Goal: Transaction & Acquisition: Purchase product/service

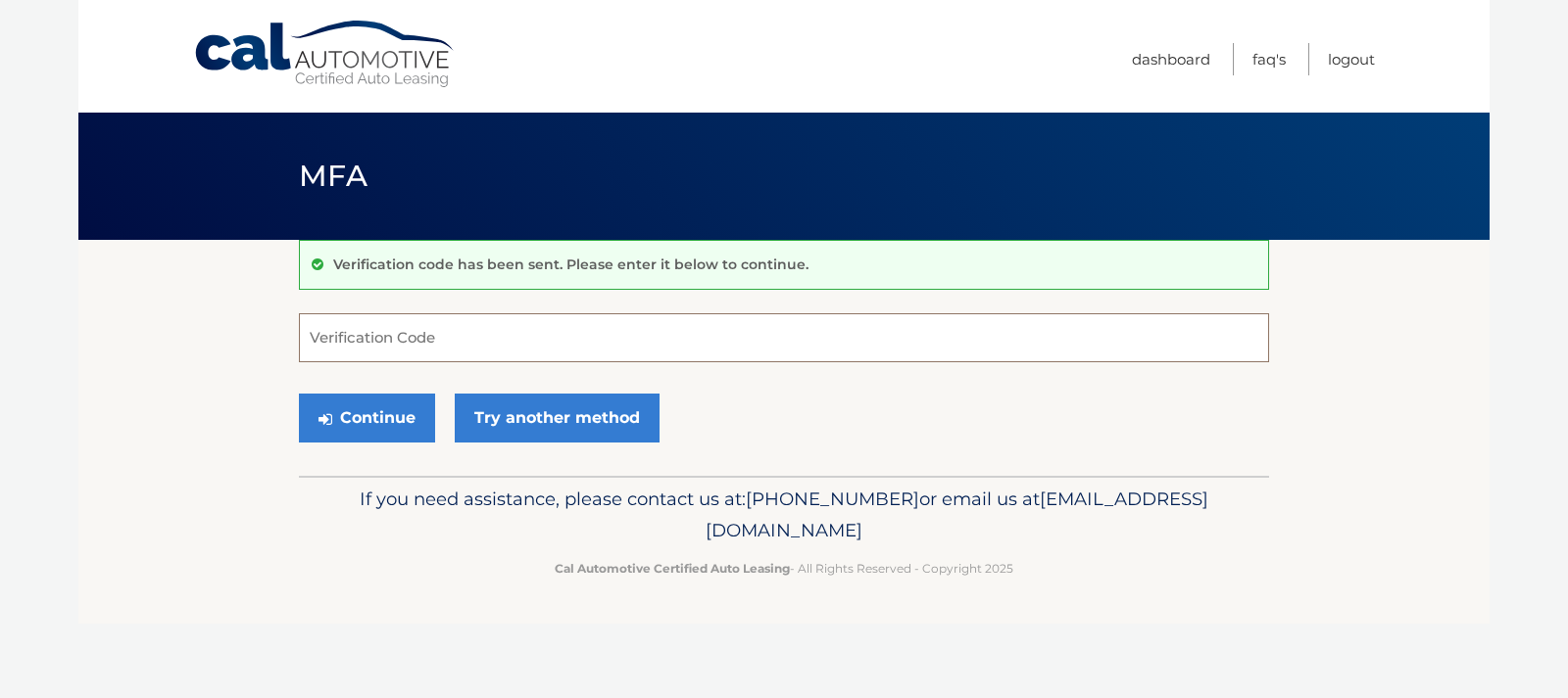
click at [553, 344] on input "Verification Code" at bounding box center [783, 337] width 970 height 49
click at [363, 338] on input "58" at bounding box center [783, 337] width 970 height 49
type input "586830"
click at [372, 423] on button "Continue" at bounding box center [366, 418] width 136 height 49
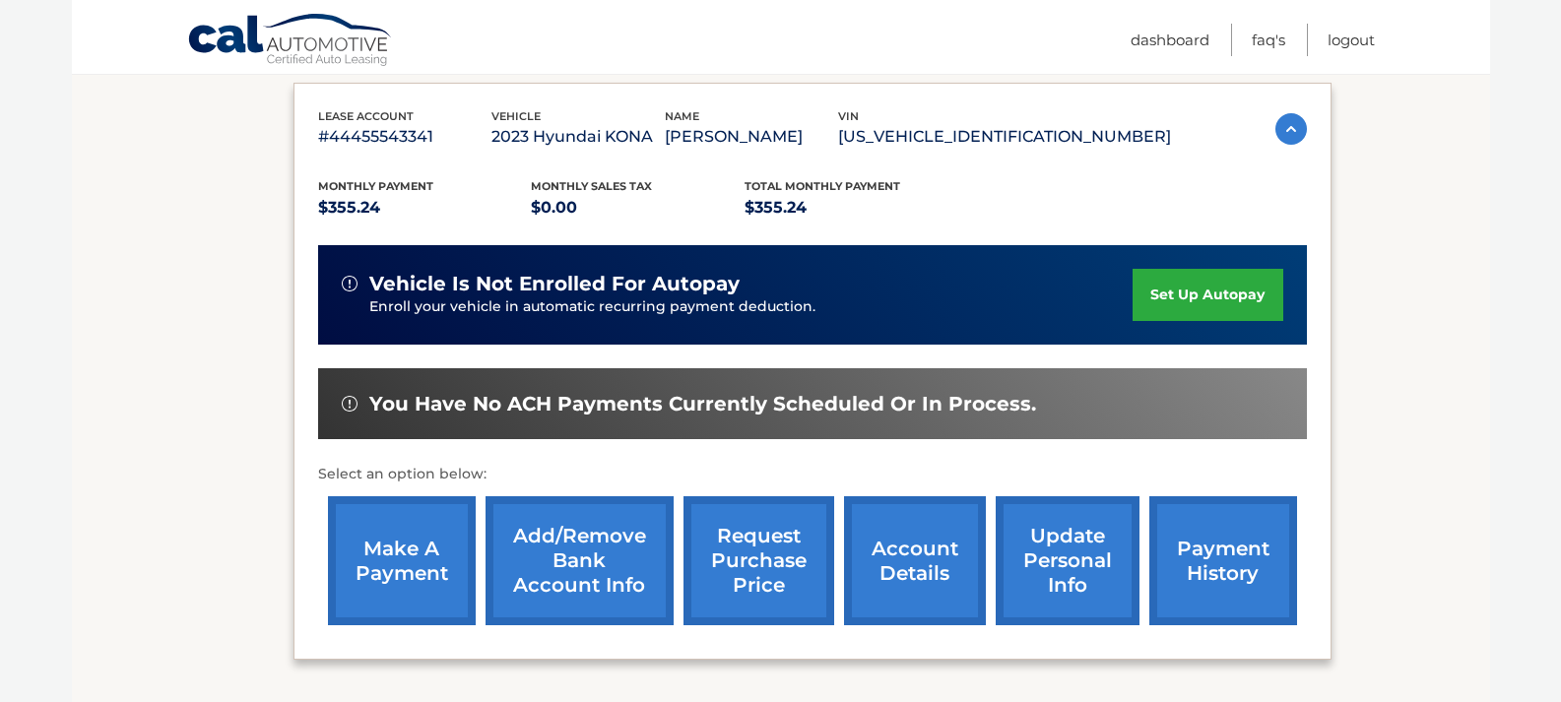
scroll to position [360, 0]
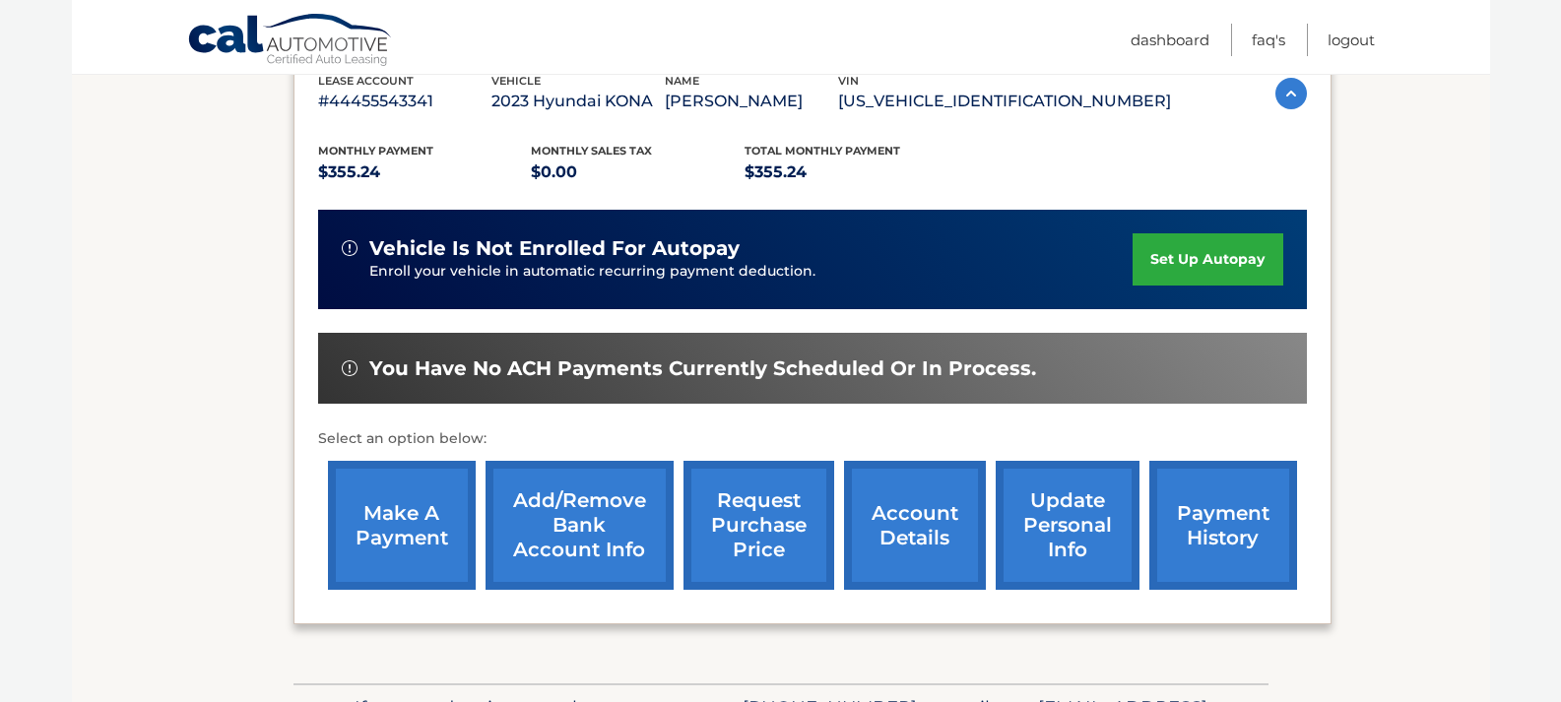
click at [423, 542] on link "make a payment" at bounding box center [402, 525] width 148 height 129
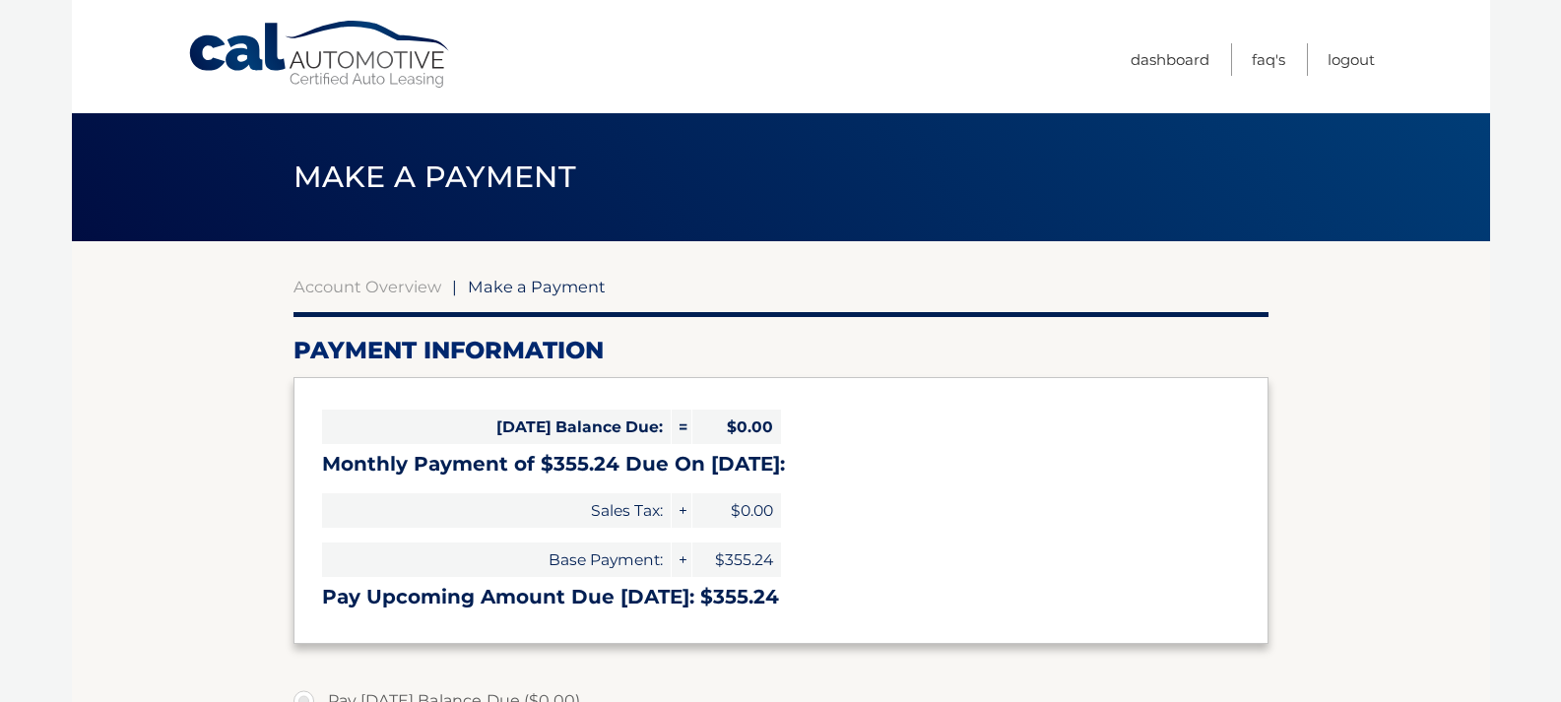
select select "YmU2NjdmMjgtNDBlMi00YmMwLWEyZDgtNTdjYTAyMmQwM2Rm"
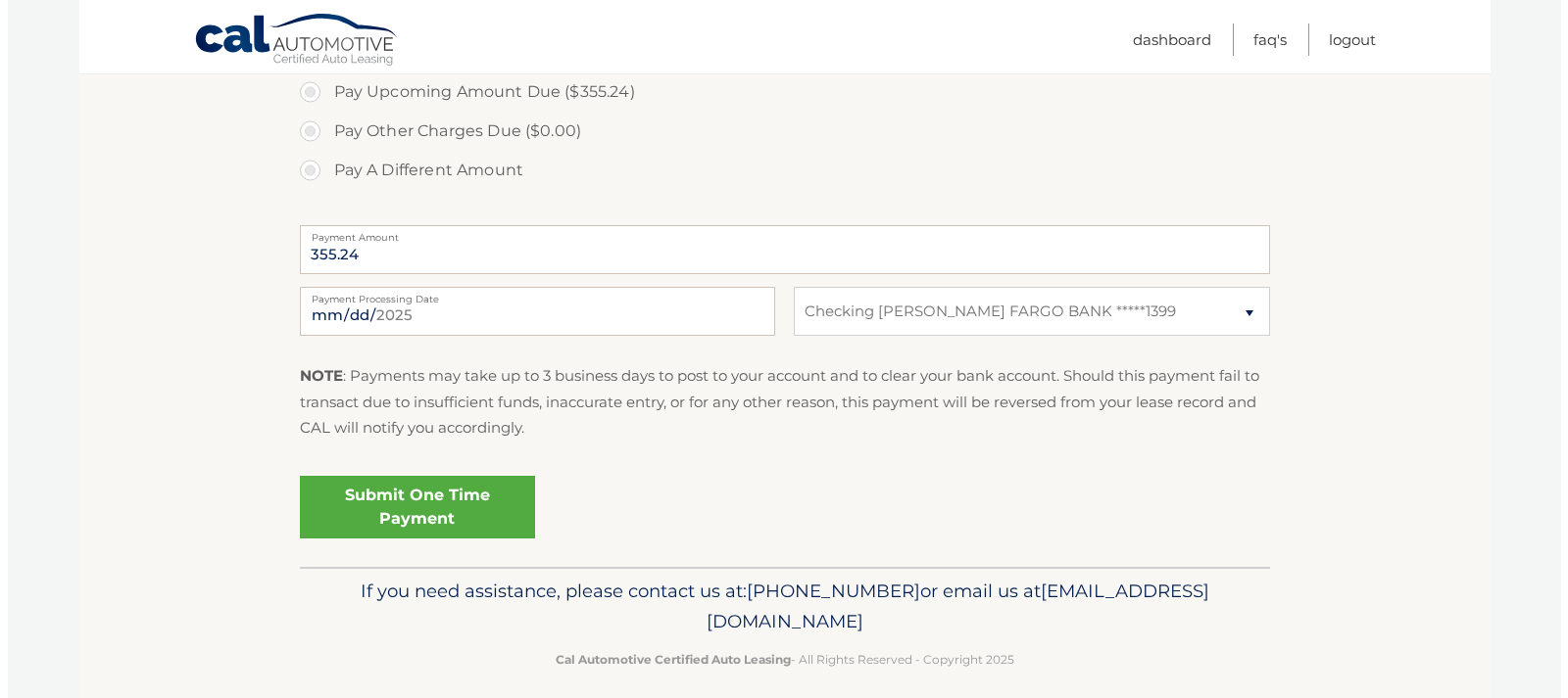
scroll to position [699, 0]
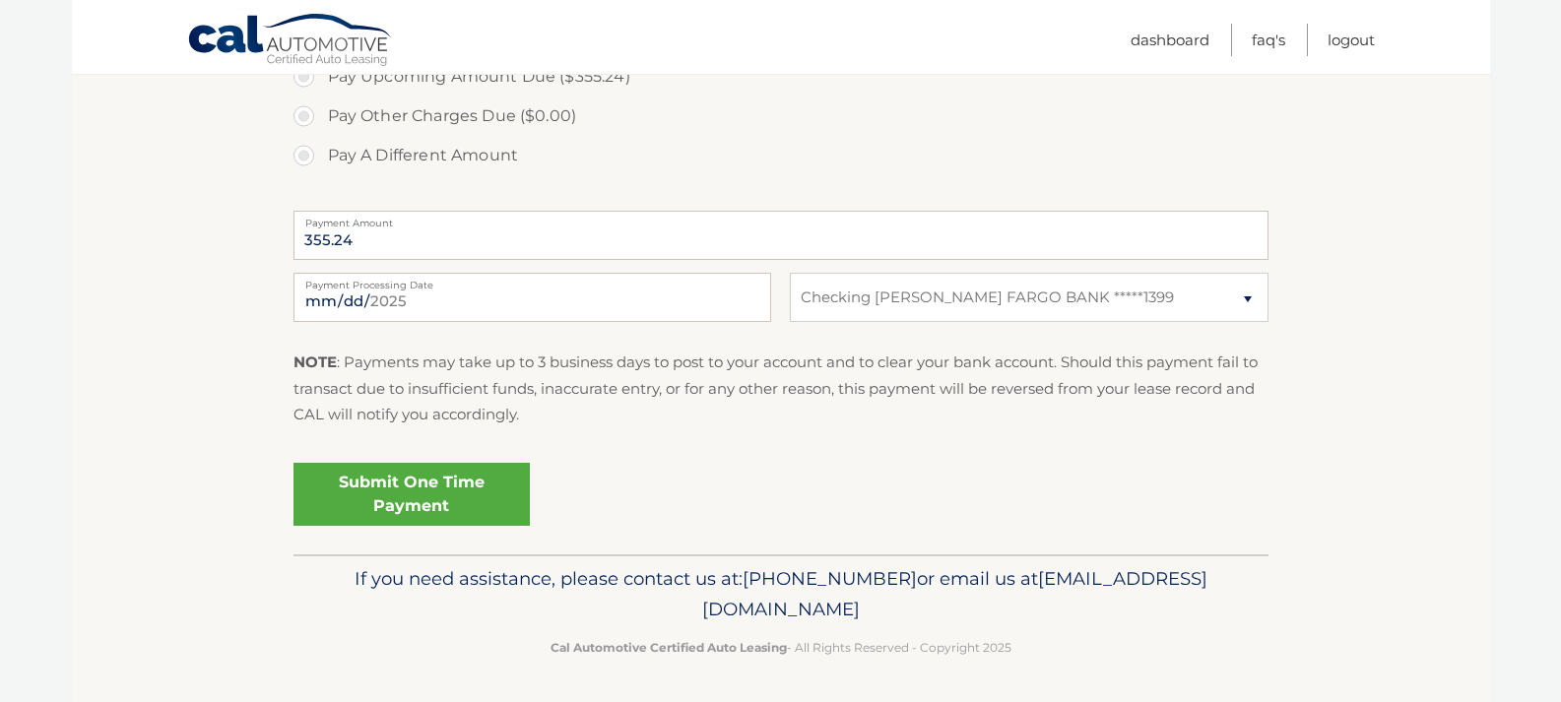
click at [484, 508] on link "Submit One Time Payment" at bounding box center [412, 494] width 236 height 63
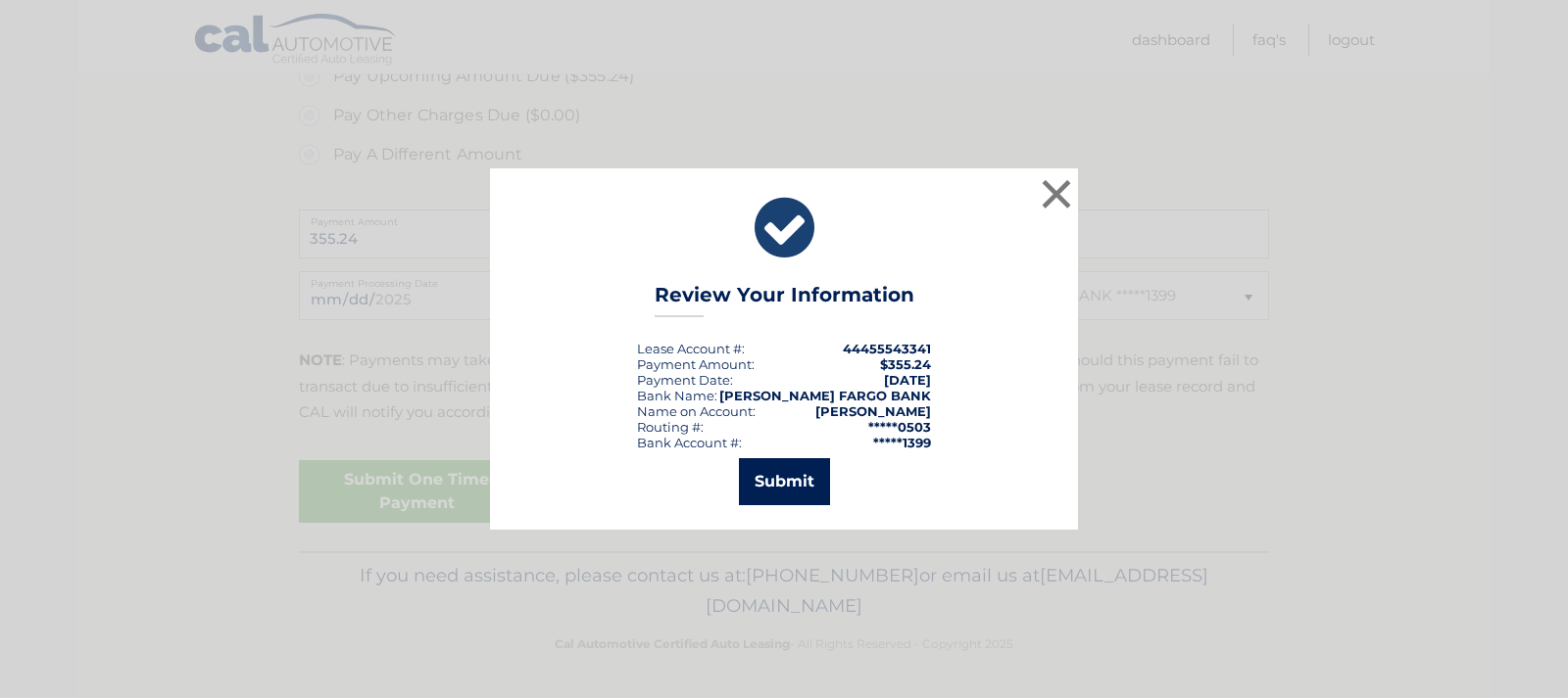
click at [795, 485] on button "Submit" at bounding box center [785, 481] width 92 height 47
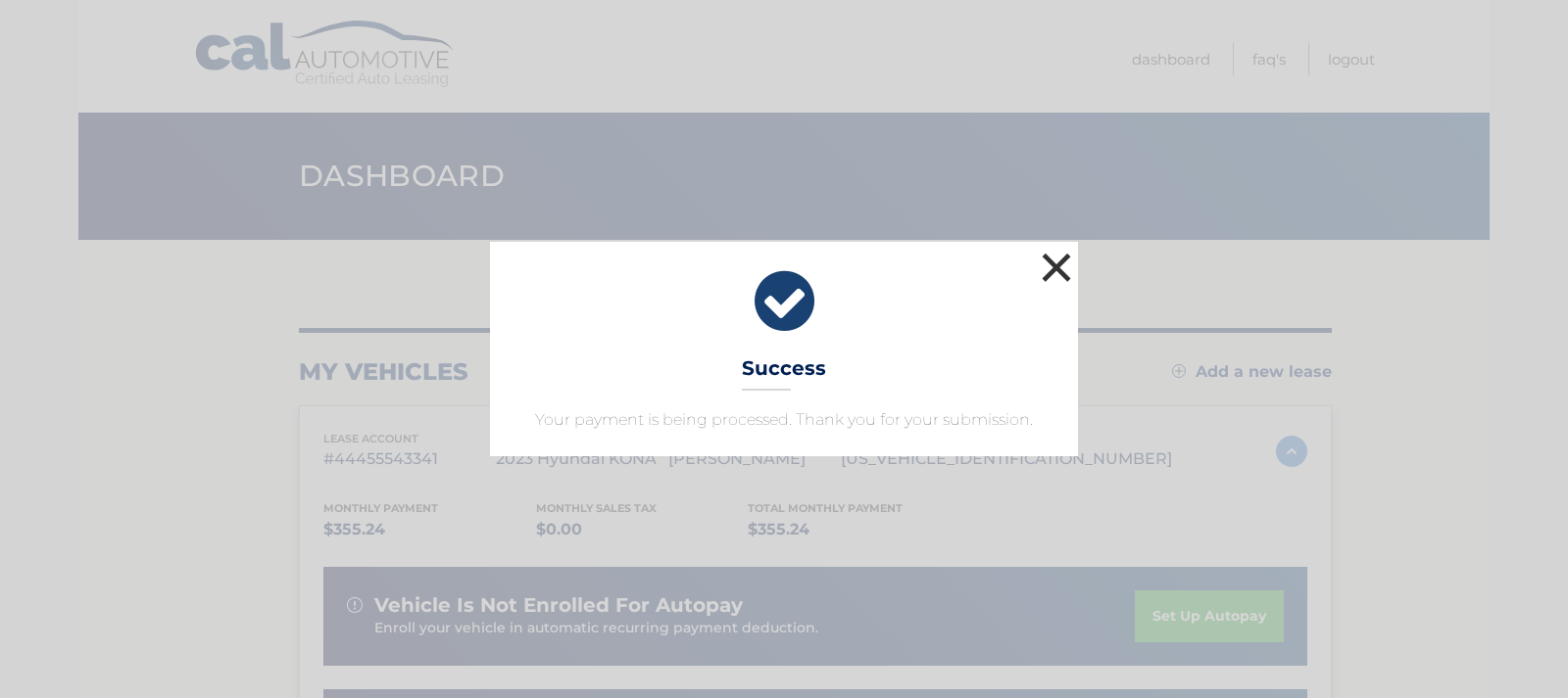
click at [1055, 262] on button "×" at bounding box center [1056, 266] width 39 height 39
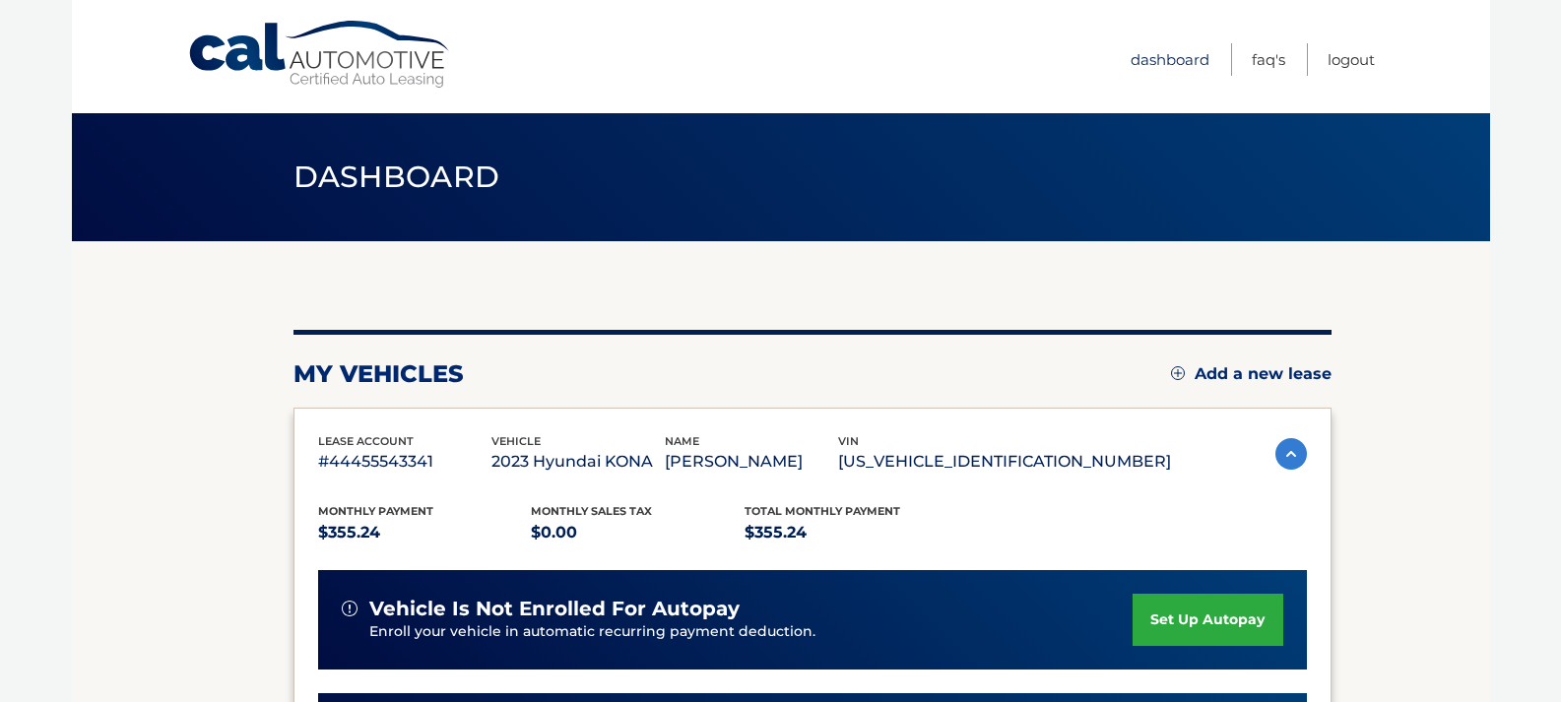
click at [1170, 52] on link "Dashboard" at bounding box center [1170, 59] width 79 height 33
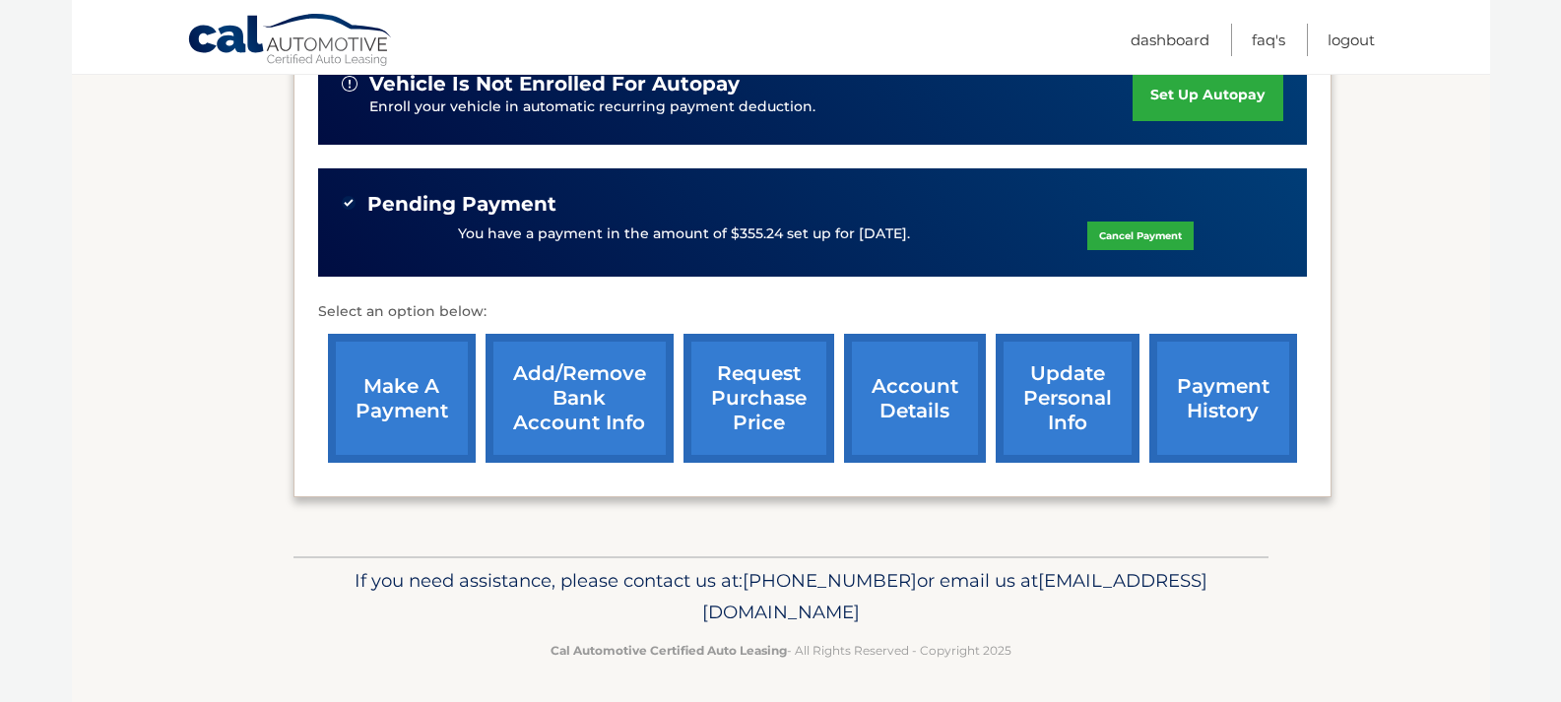
scroll to position [529, 0]
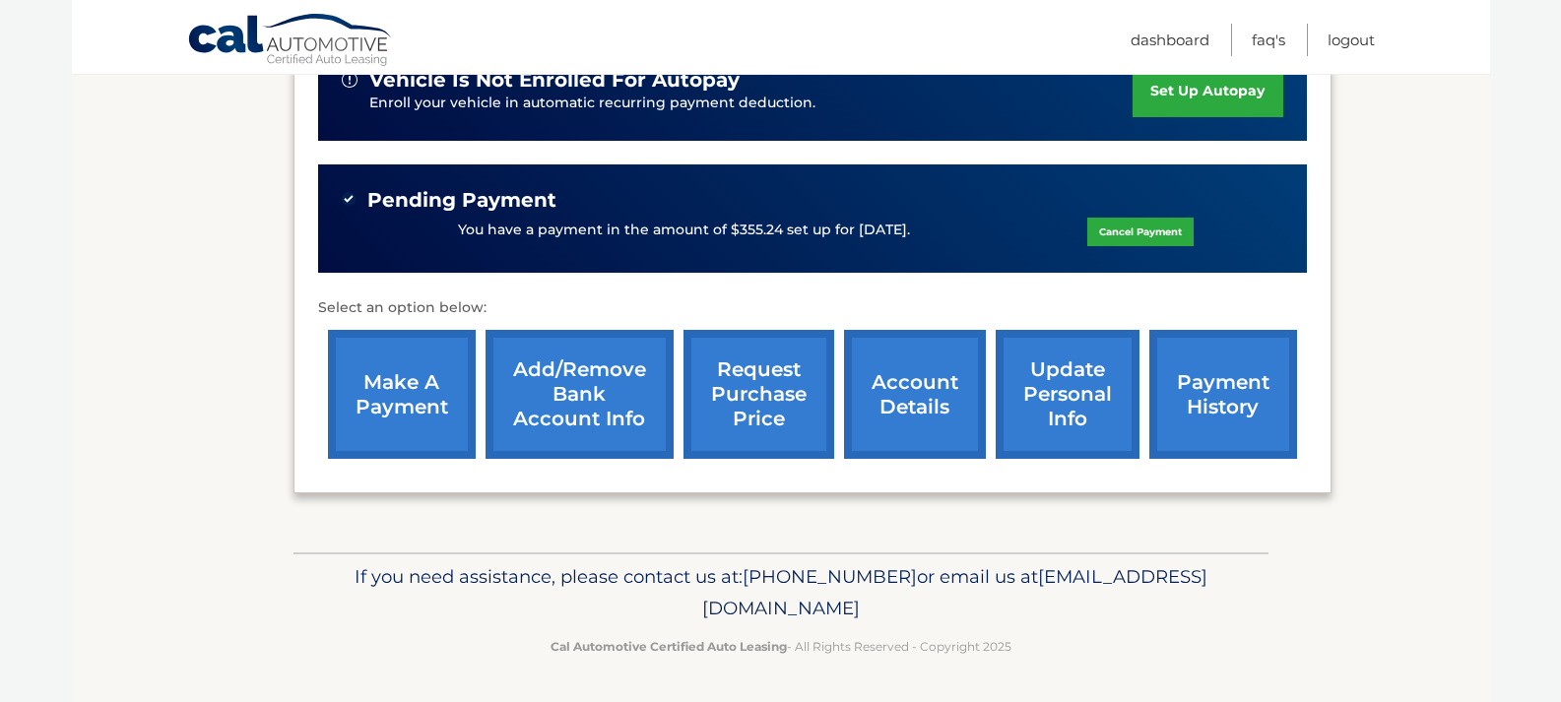
click at [913, 429] on link "account details" at bounding box center [915, 394] width 142 height 129
click at [914, 431] on link "account details" at bounding box center [915, 394] width 142 height 129
click at [905, 425] on link "account details" at bounding box center [915, 394] width 142 height 129
click at [953, 425] on link "account details" at bounding box center [915, 394] width 142 height 129
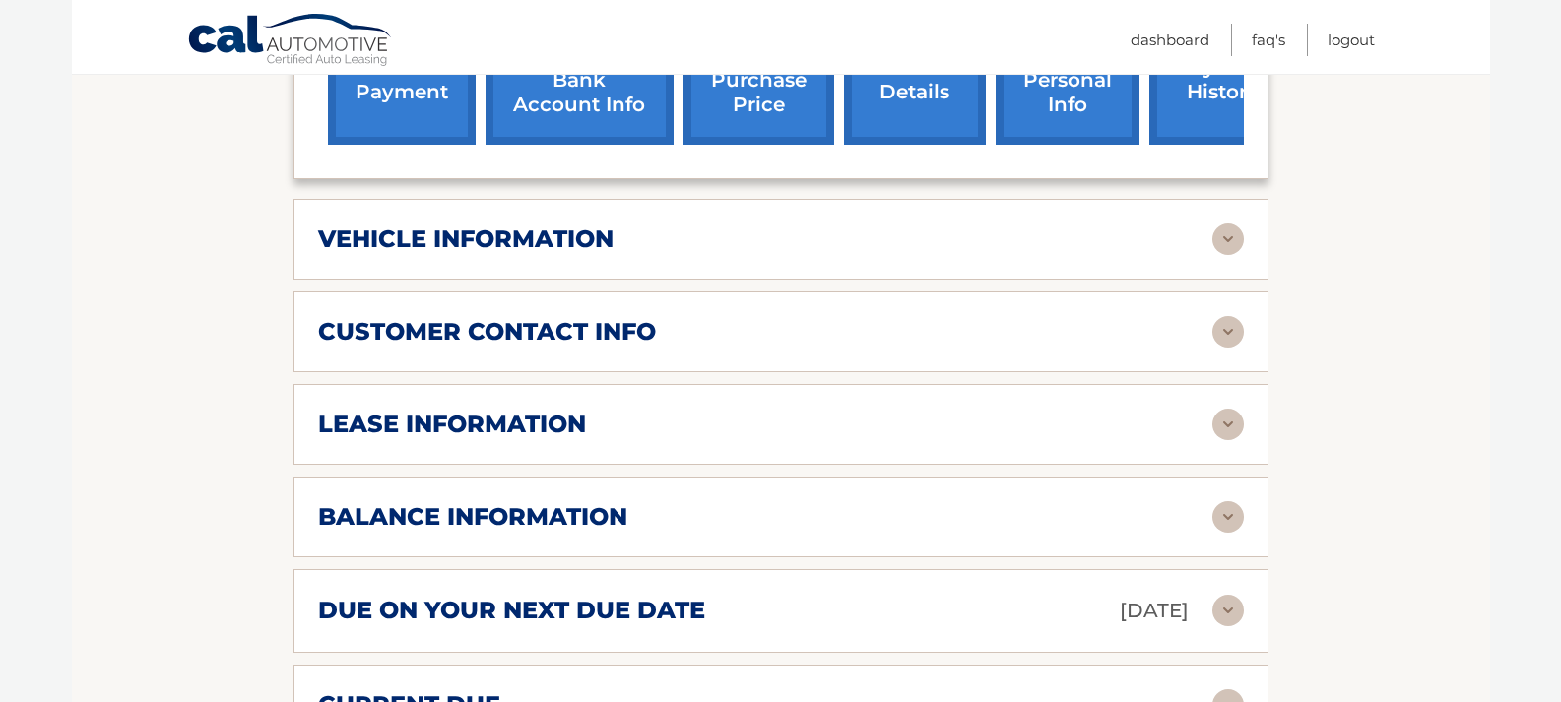
scroll to position [902, 0]
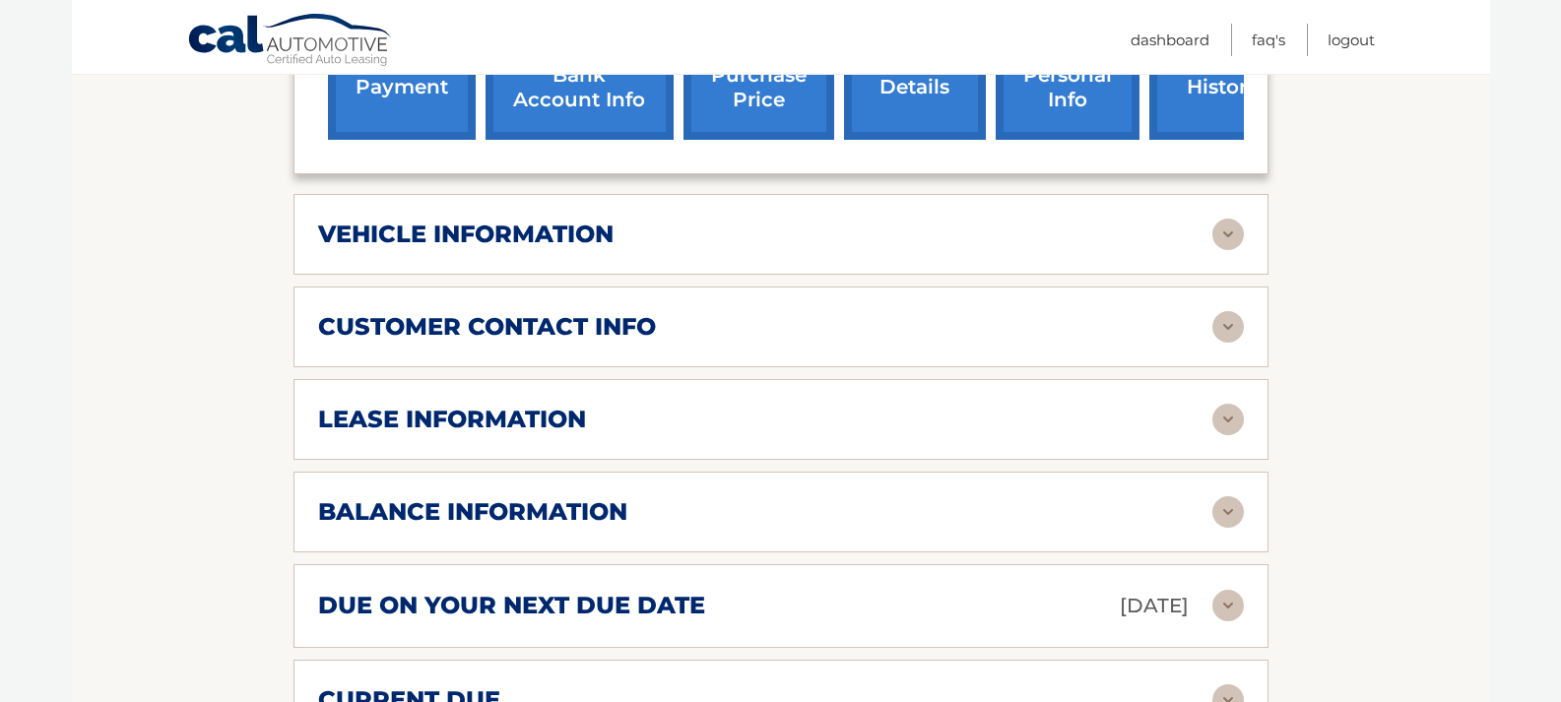
click at [1219, 404] on img at bounding box center [1228, 420] width 32 height 32
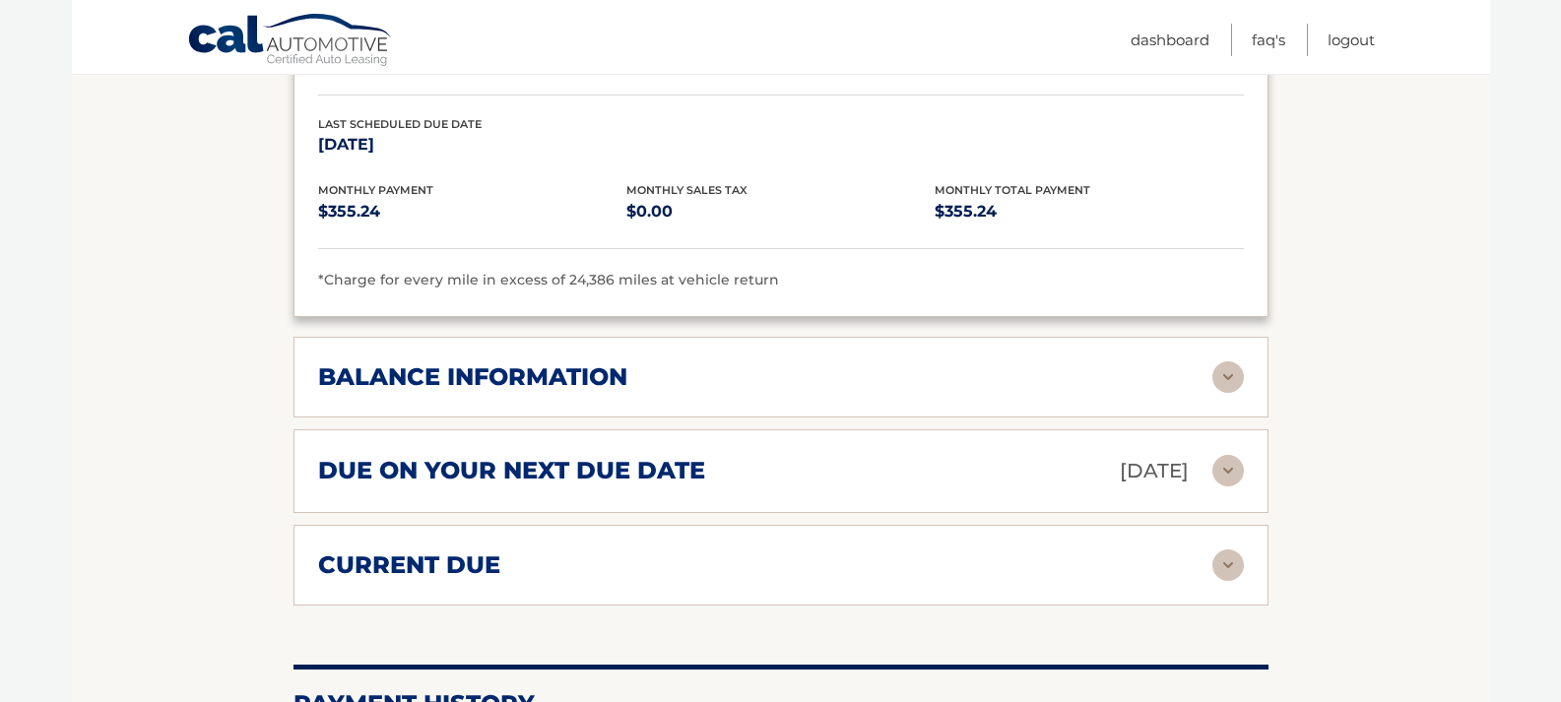
scroll to position [1407, 0]
click at [1221, 361] on img at bounding box center [1228, 376] width 32 height 32
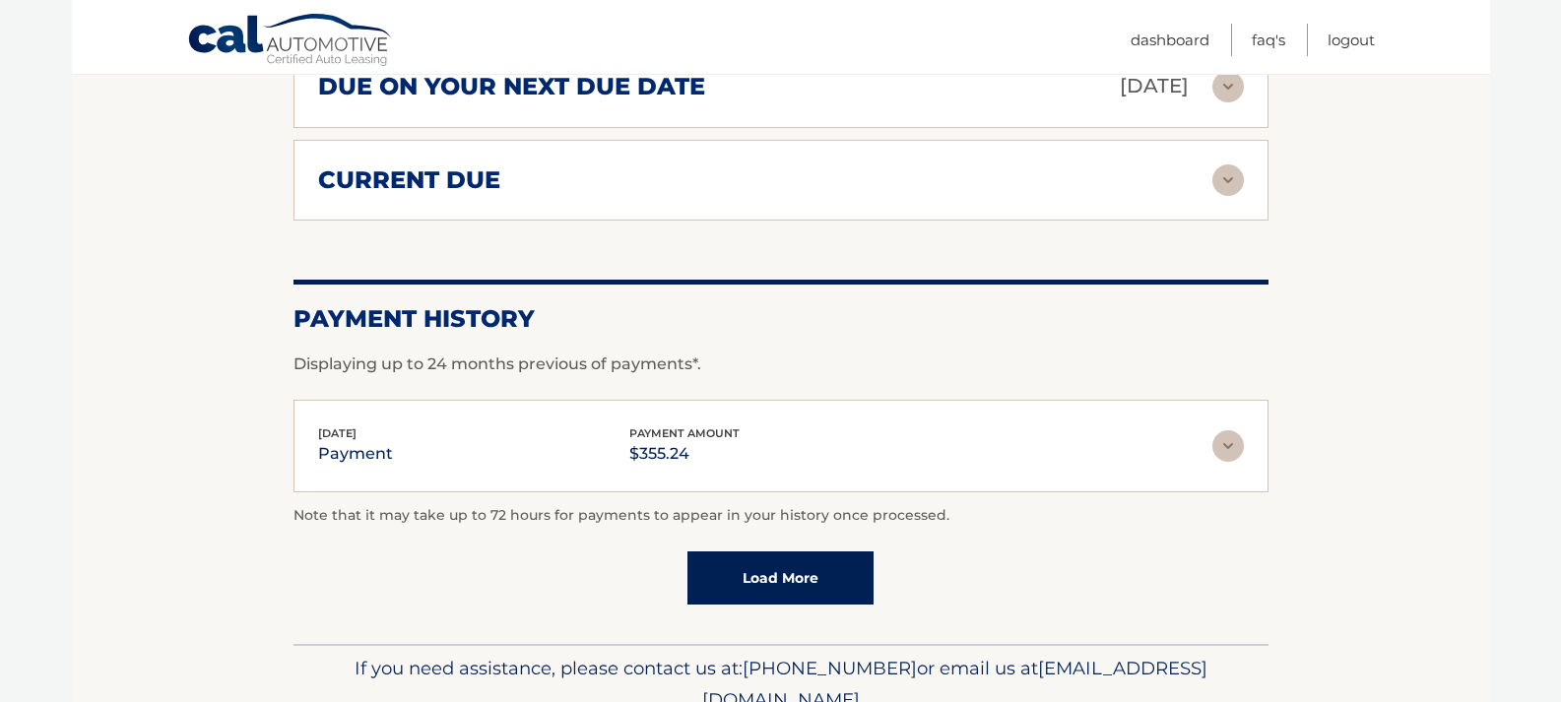
scroll to position [2055, 0]
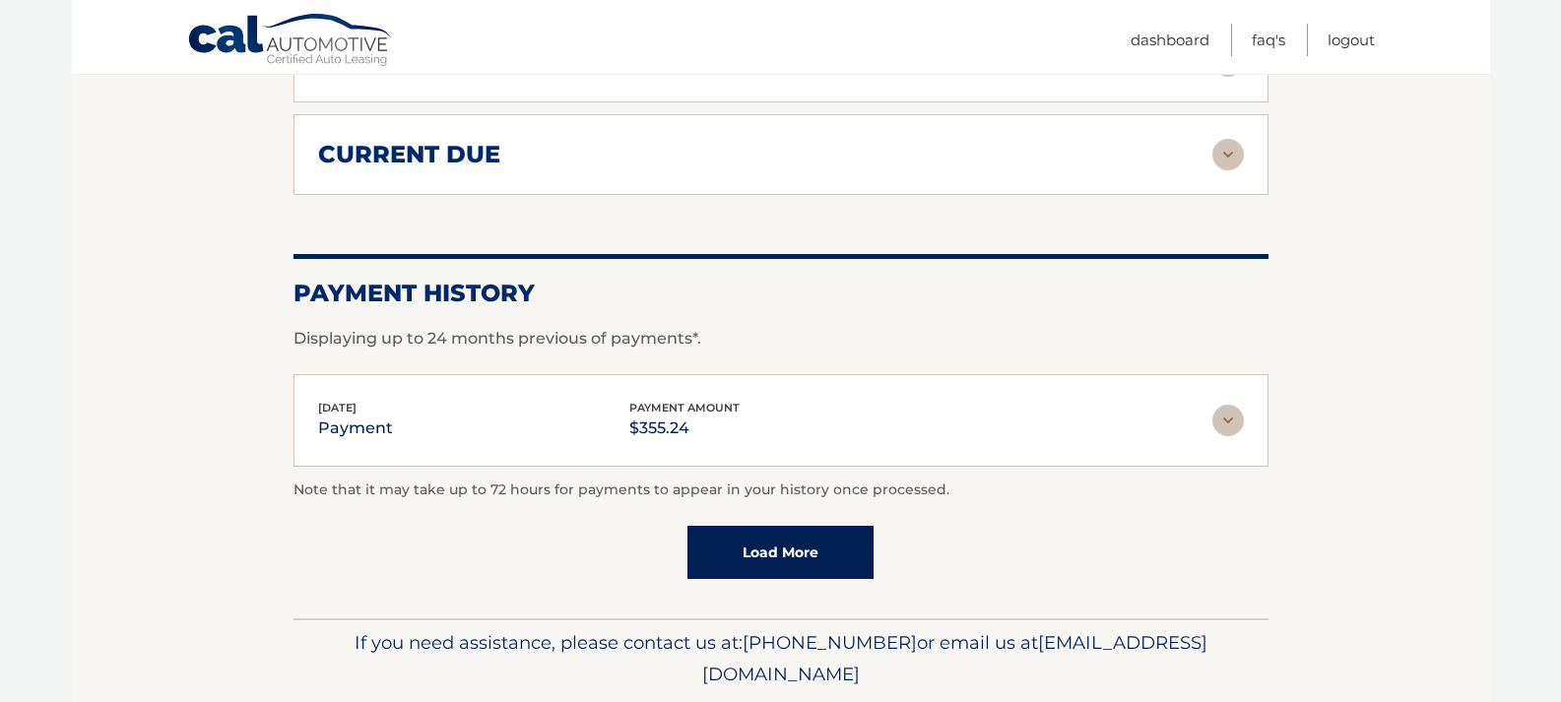
click at [1241, 407] on img at bounding box center [1228, 421] width 32 height 32
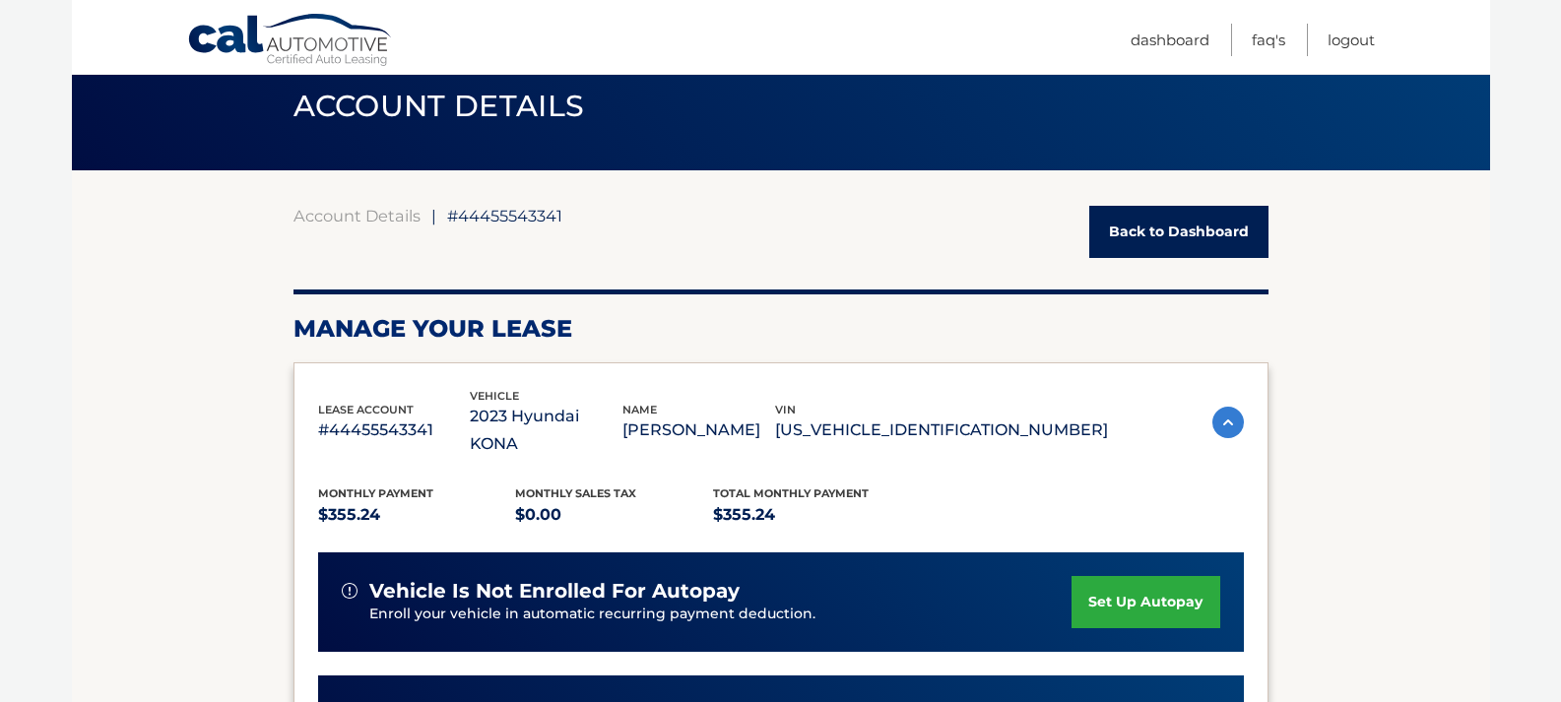
scroll to position [0, 0]
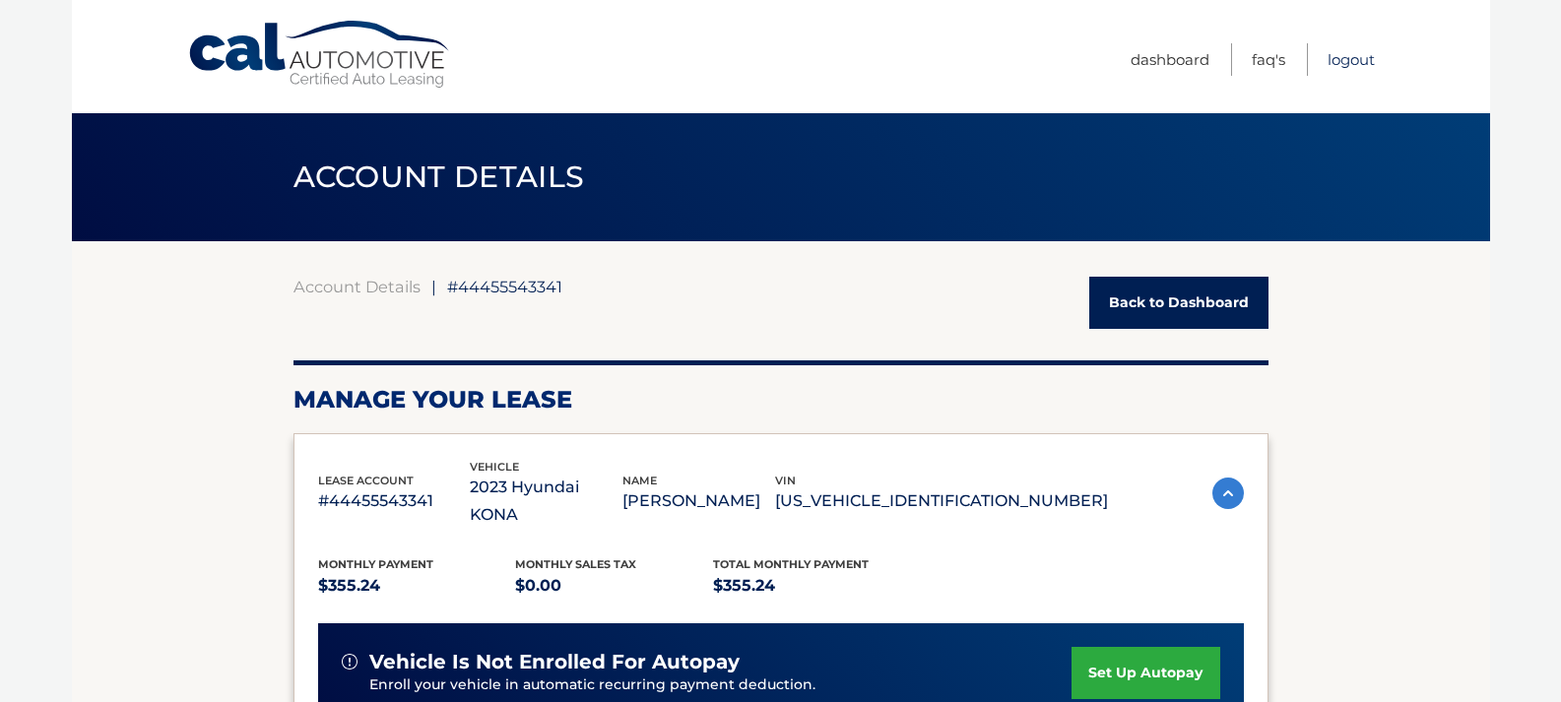
click at [1367, 50] on link "Logout" at bounding box center [1351, 59] width 47 height 33
